Goal: Register for event/course

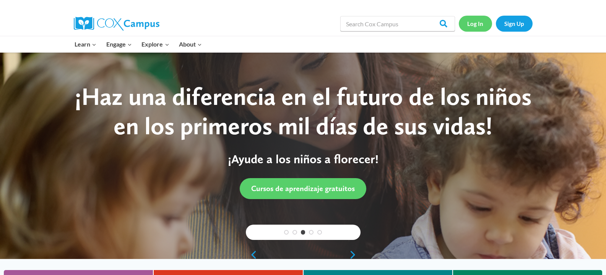
click at [477, 24] on link "Log In" at bounding box center [474, 24] width 33 height 16
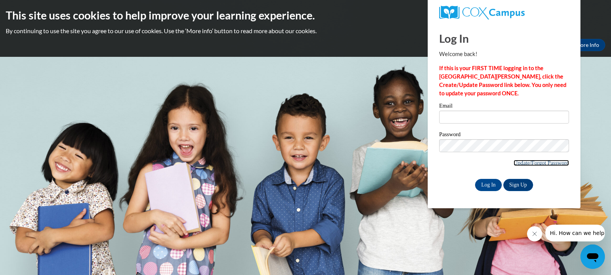
click at [514, 161] on link "Update/Forgot Password" at bounding box center [541, 163] width 55 height 6
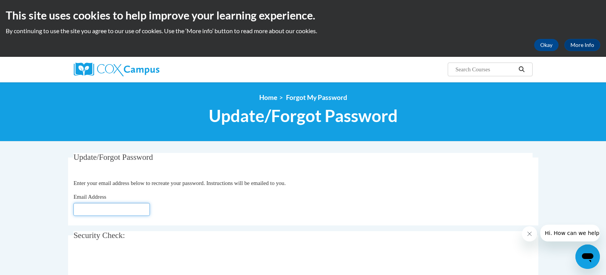
click at [122, 208] on input "Email Address" at bounding box center [111, 209] width 76 height 13
type input "[PERSON_NAME][EMAIL_ADDRESS][DOMAIN_NAME]"
click button "Refresh captcha" at bounding box center [0, 0] width 0 height 0
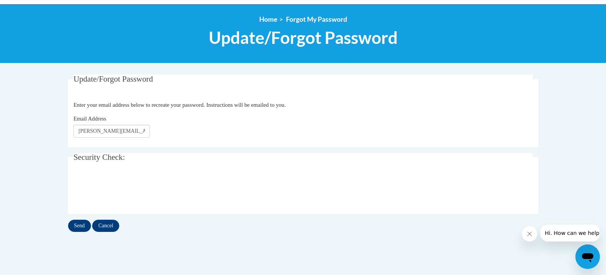
scroll to position [85, 0]
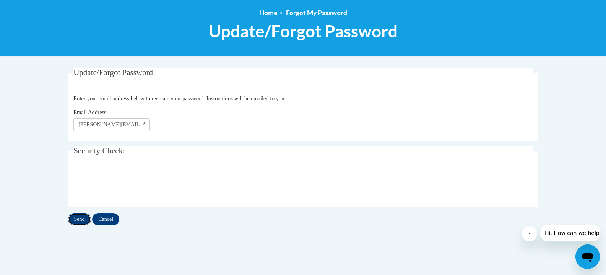
click at [87, 219] on input "Send" at bounding box center [79, 220] width 23 height 12
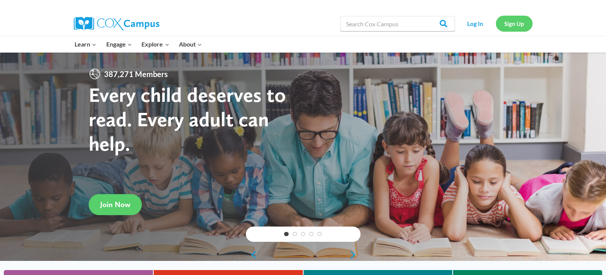
click at [513, 31] on link "Sign Up" at bounding box center [514, 24] width 37 height 16
click at [467, 22] on link "Log In" at bounding box center [474, 24] width 33 height 16
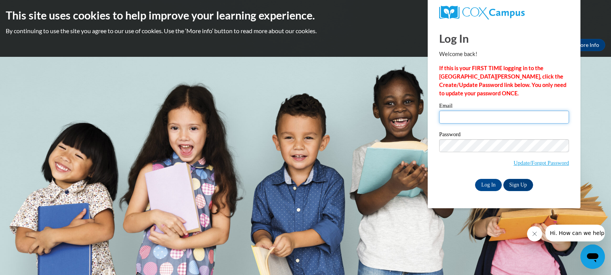
click at [469, 113] on input "Email" at bounding box center [504, 117] width 130 height 13
type input "hannah.leigh@covenant.edu"
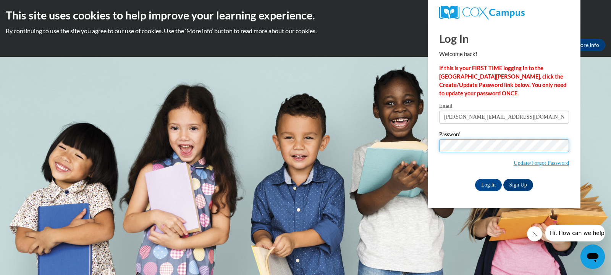
click at [475, 179] on input "Log In" at bounding box center [488, 185] width 27 height 12
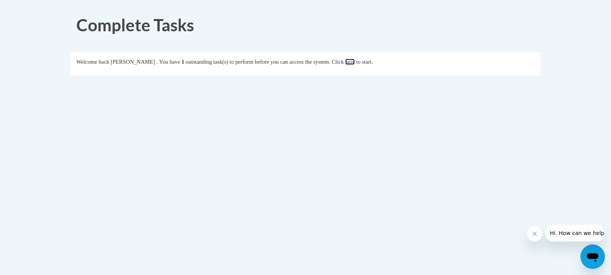
click at [355, 65] on link "here" at bounding box center [350, 62] width 10 height 6
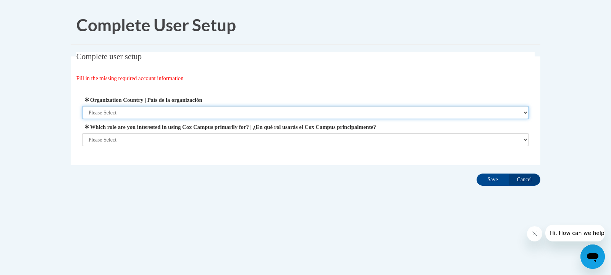
click at [300, 119] on select "Please Select [GEOGRAPHIC_DATA] | [GEOGRAPHIC_DATA] Outside of [GEOGRAPHIC_DATA…" at bounding box center [305, 112] width 447 height 13
select select "ad49bcad-a171-4b2e-b99c-48b446064914"
click at [82, 106] on select "Please Select [GEOGRAPHIC_DATA] | [GEOGRAPHIC_DATA] Outside of [GEOGRAPHIC_DATA…" at bounding box center [305, 112] width 447 height 13
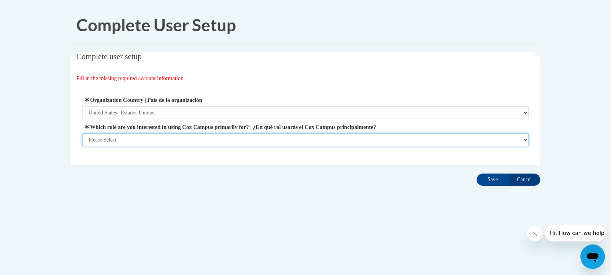
click at [269, 141] on select "Please Select College/University | Colegio/Universidad Community/Nonprofit Part…" at bounding box center [305, 139] width 447 height 13
click at [82, 146] on select "Please Select College/University | Colegio/Universidad Community/Nonprofit Part…" at bounding box center [305, 139] width 447 height 13
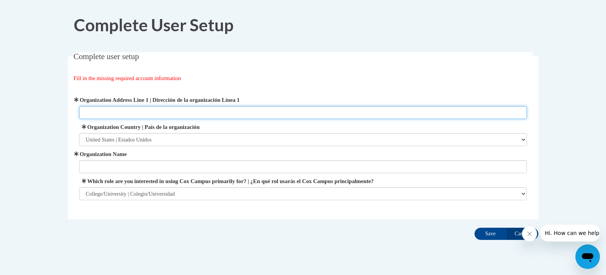
click at [243, 114] on input "Organization Address Line 1 | Dirección de la organización Línea 1" at bounding box center [302, 112] width 447 height 13
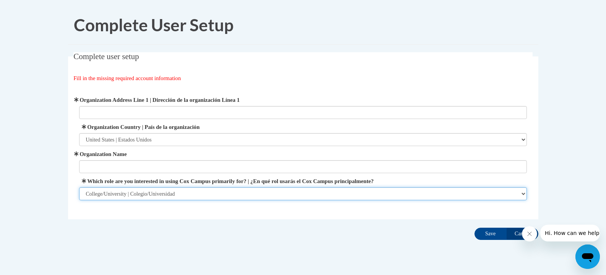
click at [236, 189] on select "Please Select College/University | Colegio/Universidad Community/Nonprofit Part…" at bounding box center [302, 194] width 447 height 13
click at [79, 188] on select "Please Select College/University | Colegio/Universidad Community/Nonprofit Part…" at bounding box center [302, 194] width 447 height 13
click at [225, 191] on select "Please Select College/University | Colegio/Universidad Community/Nonprofit Part…" at bounding box center [302, 194] width 447 height 13
select select "5a18ea06-2b54-4451-96f2-d152daf9eac5"
click at [79, 188] on select "Please Select College/University | Colegio/Universidad Community/Nonprofit Part…" at bounding box center [302, 194] width 447 height 13
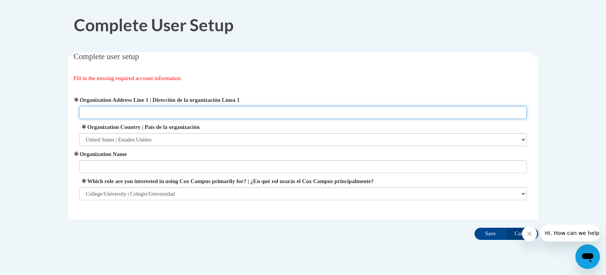
click at [189, 118] on input "Organization Address Line 1 | Dirección de la organización Línea 1" at bounding box center [302, 112] width 447 height 13
click at [211, 112] on input "Organization Address Line 1 | Dirección de la organización Línea 1" at bounding box center [302, 112] width 447 height 13
paste input "14049 Scenic Hwy, Lookout Mountain, GA 30750"
type input "14049 Scenic Hwy, Lookout Mountain, GA 30750"
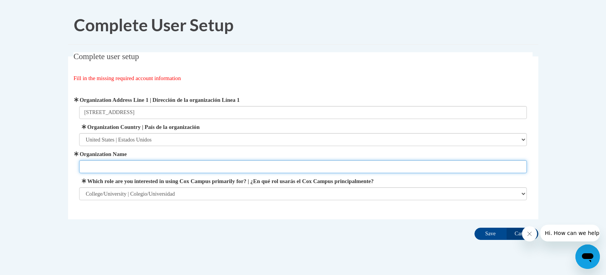
click at [185, 168] on input "Organization Name" at bounding box center [302, 166] width 447 height 13
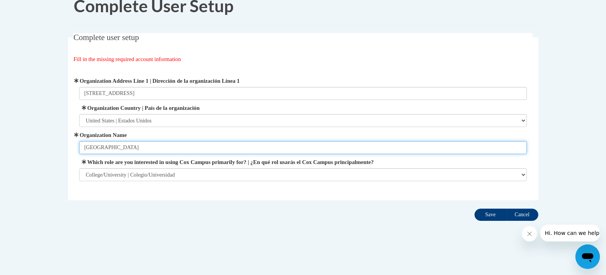
type input "Covenant College"
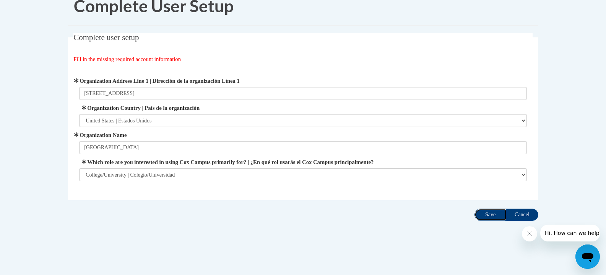
click at [492, 215] on input "Save" at bounding box center [490, 215] width 32 height 12
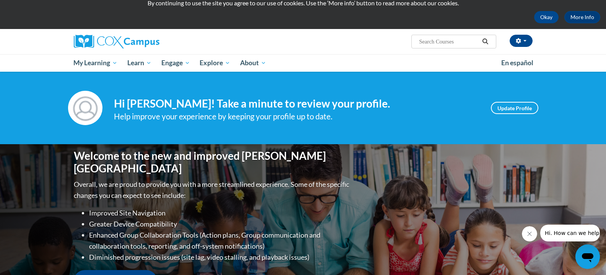
scroll to position [18, 0]
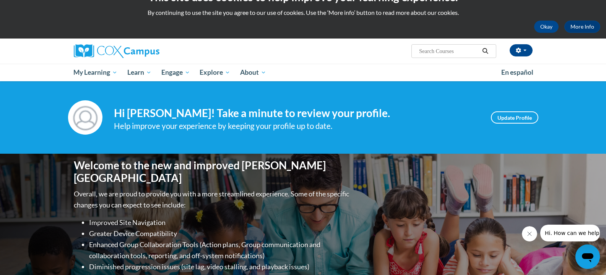
drag, startPoint x: 611, startPoint y: 62, endPoint x: 600, endPoint y: 67, distance: 12.0
click at [600, 67] on html "This site uses cookies to help improve your learning experience. By continuing …" at bounding box center [303, 119] width 606 height 275
drag, startPoint x: 600, startPoint y: 67, endPoint x: 601, endPoint y: 71, distance: 4.8
click at [601, 71] on div "Hannah Leigh (America/New_York UTC-04:00) My Profile Inbox My Transcripts Log O…" at bounding box center [303, 60] width 606 height 43
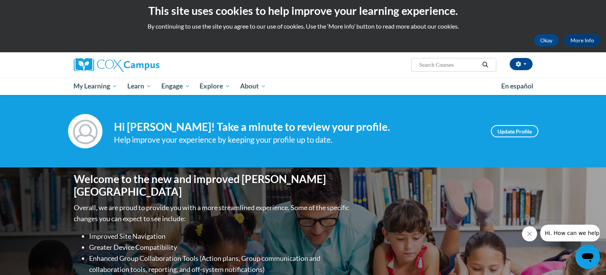
scroll to position [0, 0]
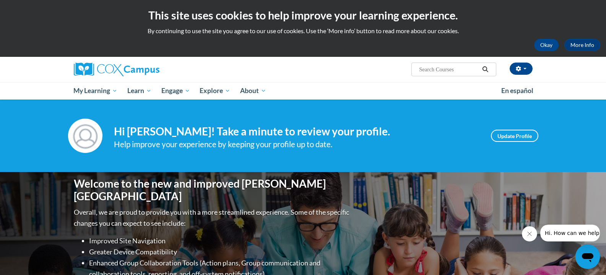
click at [468, 71] on input "Search..." at bounding box center [448, 69] width 61 height 9
paste input "Teaching Writing to K-3"
type input "Teaching Writing to K-3"
click at [484, 70] on icon "Search" at bounding box center [484, 69] width 7 height 6
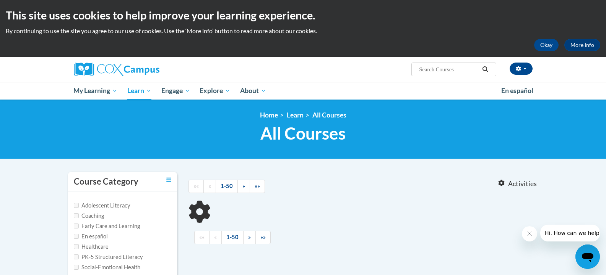
scroll to position [19, 0]
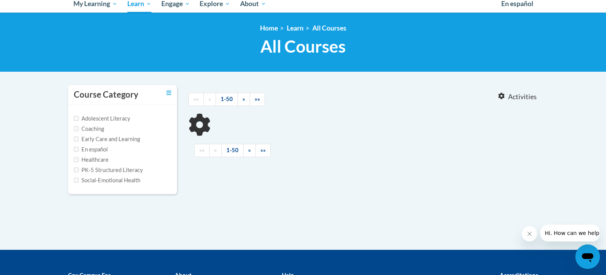
type input "Teaching Writing to K-3"
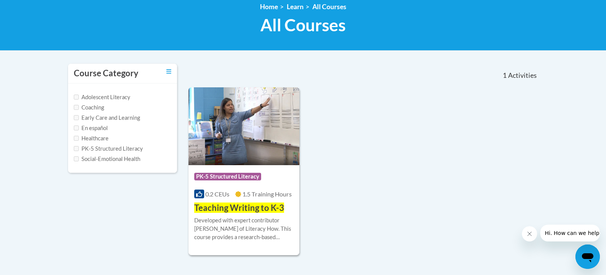
scroll to position [106, 0]
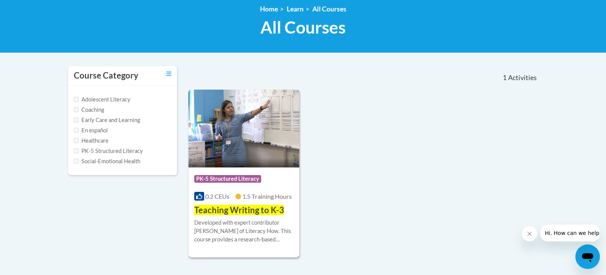
click at [238, 211] on span "Teaching Writing to K-3" at bounding box center [239, 210] width 90 height 10
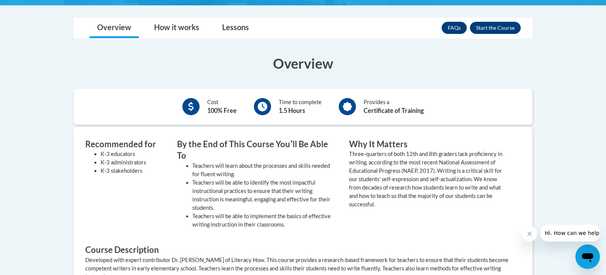
scroll to position [204, 0]
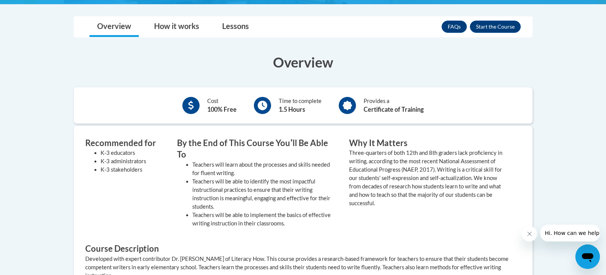
click at [583, 94] on body "This site uses cookies to help improve your learning experience. By continuing …" at bounding box center [303, 180] width 606 height 769
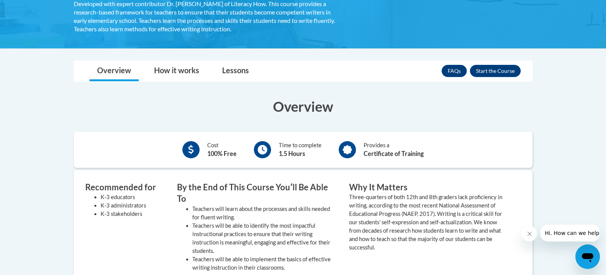
scroll to position [161, 0]
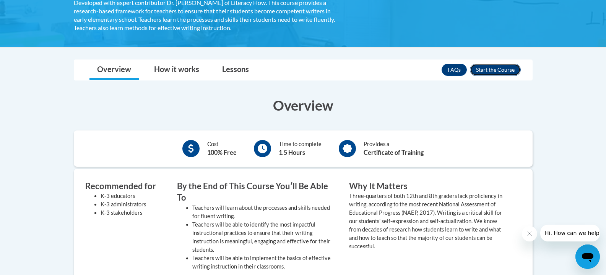
click at [510, 70] on button "Enroll" at bounding box center [495, 70] width 51 height 12
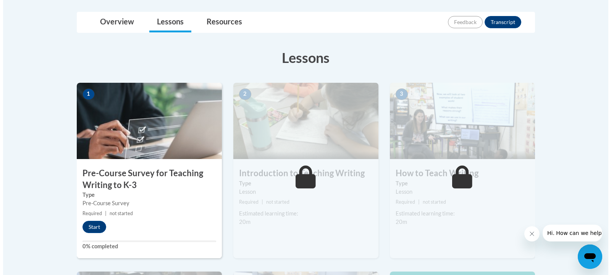
scroll to position [175, 0]
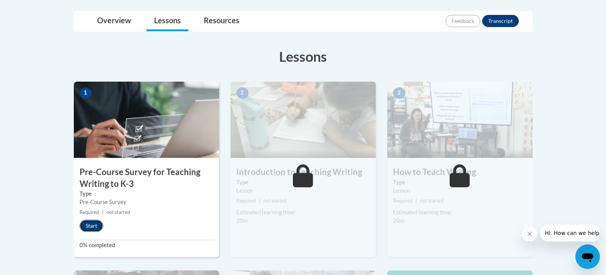
click at [92, 226] on button "Start" at bounding box center [91, 226] width 24 height 12
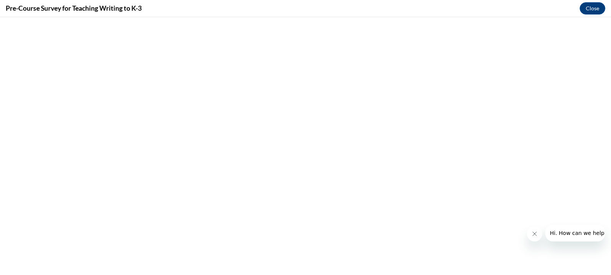
click at [532, 233] on icon "Close message from company" at bounding box center [534, 234] width 6 height 6
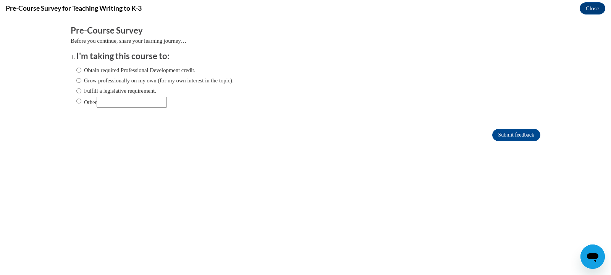
scroll to position [0, 0]
click at [76, 70] on input "Obtain required Professional Development credit." at bounding box center [78, 70] width 5 height 8
radio input "true"
click at [76, 70] on input "Obtain required Professional Development credit." at bounding box center [78, 70] width 5 height 8
click at [76, 81] on input "Grow professionally on my own (for my own interest in the topic)." at bounding box center [78, 80] width 5 height 8
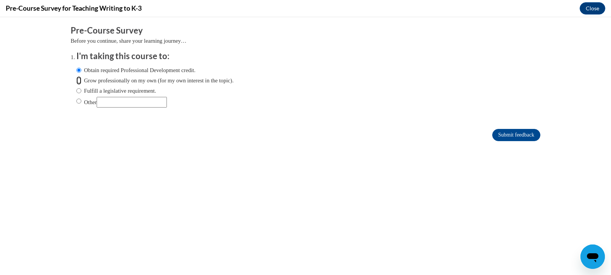
radio input "true"
click at [76, 99] on input "Other" at bounding box center [78, 101] width 5 height 8
radio input "true"
click at [118, 106] on input "Other" at bounding box center [132, 102] width 70 height 11
type input "Homework"
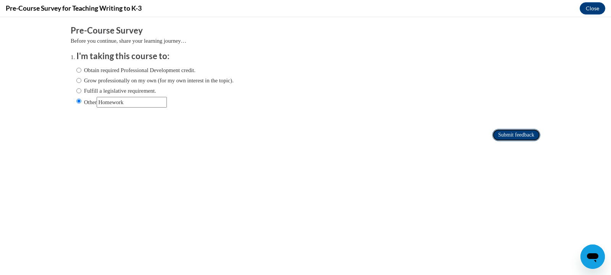
click at [493, 131] on input "Submit feedback" at bounding box center [516, 135] width 48 height 12
click at [504, 137] on input "Submit feedback" at bounding box center [516, 135] width 48 height 12
click at [500, 128] on form "Pre-Course Survey Before you continue, share your learning journey… I'm taking …" at bounding box center [306, 87] width 470 height 125
click at [500, 133] on input "Submit feedback" at bounding box center [516, 135] width 48 height 12
click at [501, 136] on input "Submit feedback" at bounding box center [516, 135] width 48 height 12
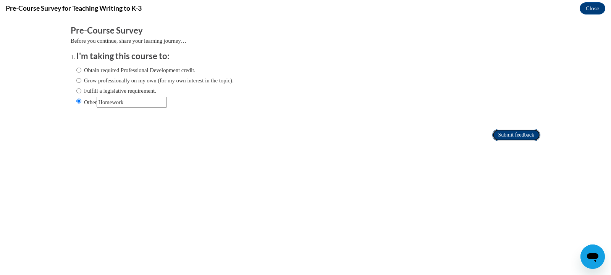
click at [502, 138] on input "Submit feedback" at bounding box center [516, 135] width 48 height 12
click at [496, 138] on input "Submit feedback" at bounding box center [516, 135] width 48 height 12
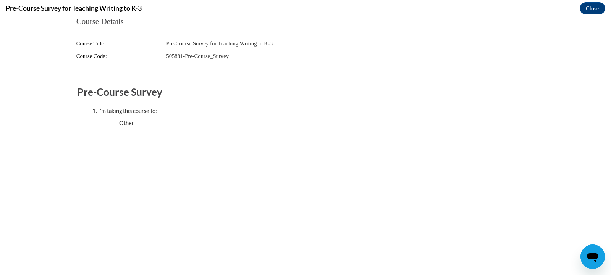
click at [606, 272] on html "Course Details Course Title: Pre-Course Survey for Teaching Writing to K-3 Cour…" at bounding box center [305, 146] width 611 height 258
click at [135, 111] on div "I'm taking this course to:" at bounding box center [313, 111] width 430 height 8
click at [157, 107] on div "I'm taking this course to:" at bounding box center [313, 111] width 430 height 8
click at [593, 11] on button "Close" at bounding box center [593, 8] width 26 height 12
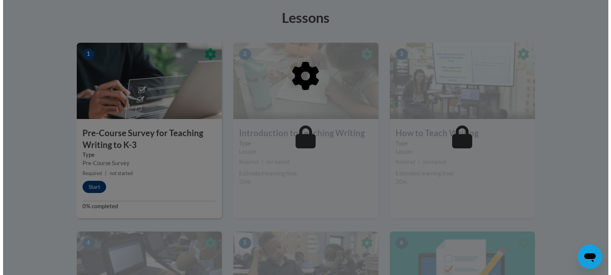
scroll to position [213, 0]
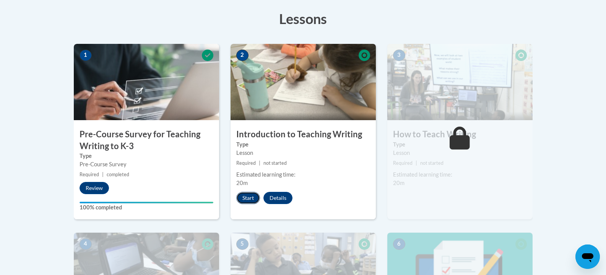
click at [242, 198] on button "Start" at bounding box center [248, 198] width 24 height 12
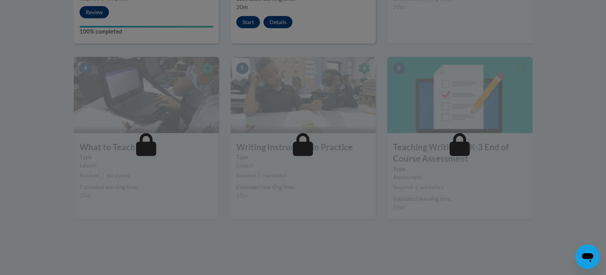
scroll to position [463, 0]
